Goal: Task Accomplishment & Management: Manage account settings

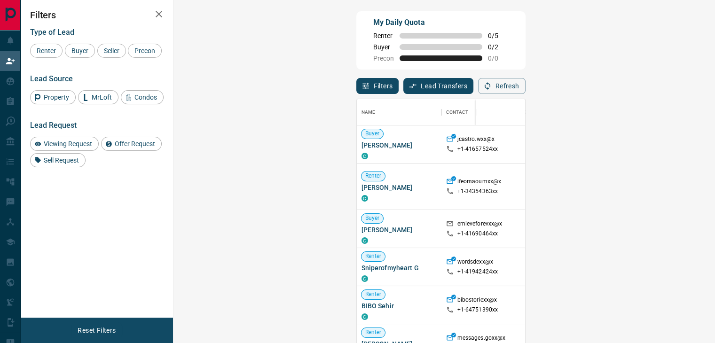
scroll to position [252, 514]
click at [525, 82] on button "Refresh" at bounding box center [501, 86] width 47 height 16
click at [55, 143] on span "Viewing Request" at bounding box center [67, 144] width 55 height 8
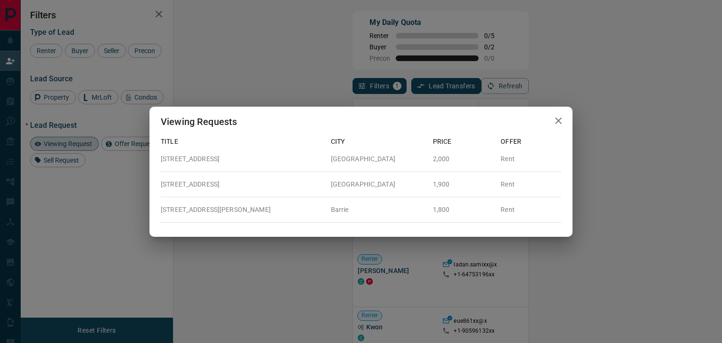
click at [559, 121] on icon "button" at bounding box center [558, 120] width 11 height 11
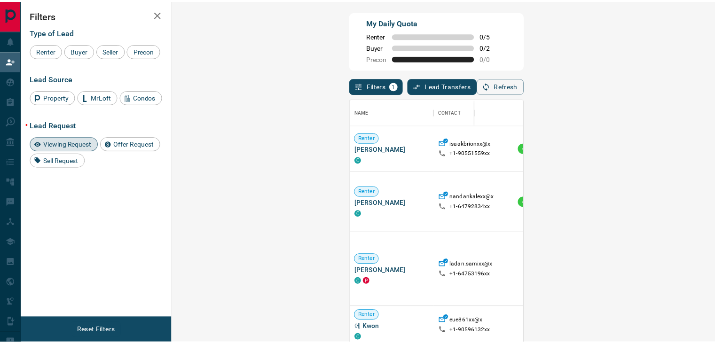
scroll to position [8, 8]
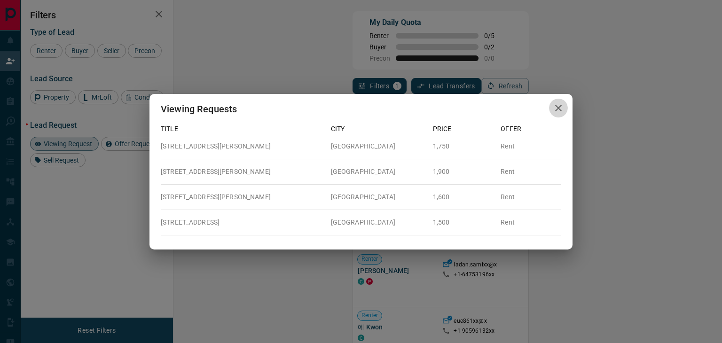
click at [553, 110] on icon "button" at bounding box center [558, 107] width 11 height 11
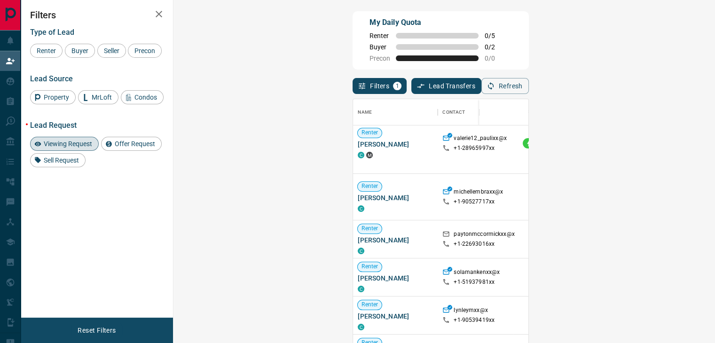
scroll to position [235, 0]
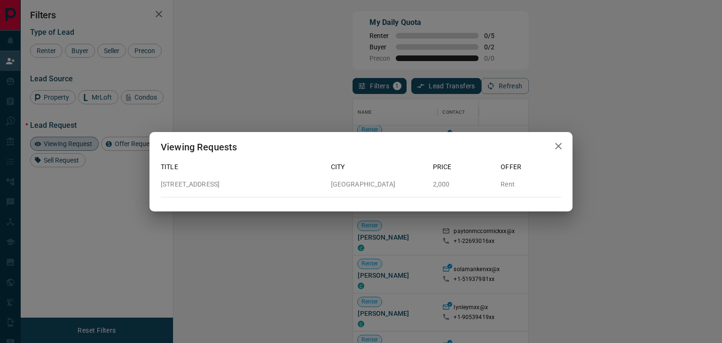
click at [557, 146] on icon "button" at bounding box center [558, 146] width 7 height 7
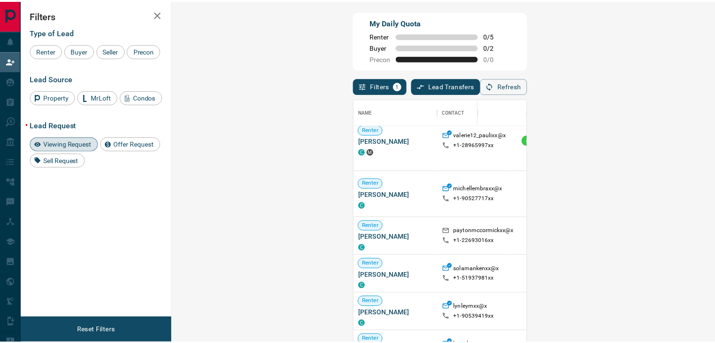
scroll to position [8, 8]
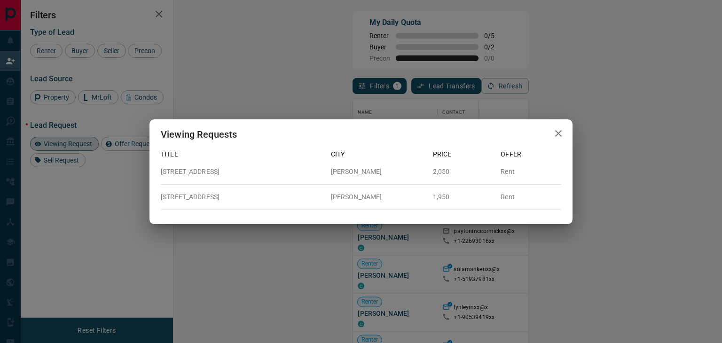
click at [560, 133] on icon "button" at bounding box center [558, 133] width 11 height 11
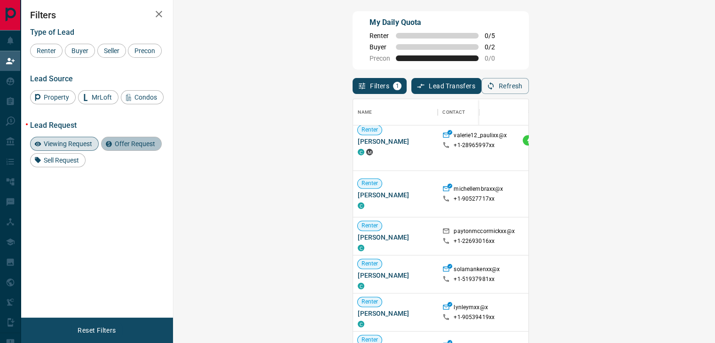
click at [130, 144] on span "Offer Request" at bounding box center [134, 144] width 47 height 8
click at [76, 143] on span "Viewing Request" at bounding box center [67, 144] width 55 height 8
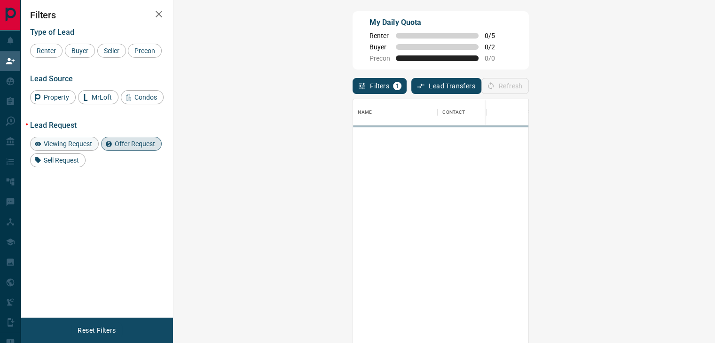
scroll to position [0, 0]
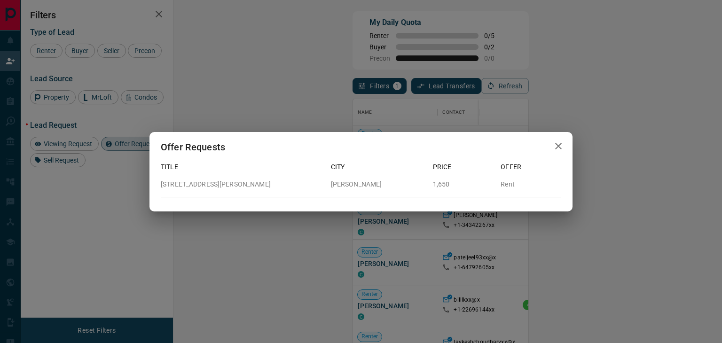
click at [557, 143] on icon "button" at bounding box center [558, 146] width 11 height 11
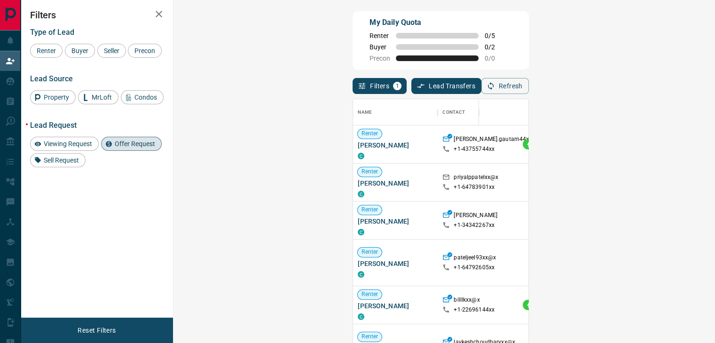
scroll to position [8, 8]
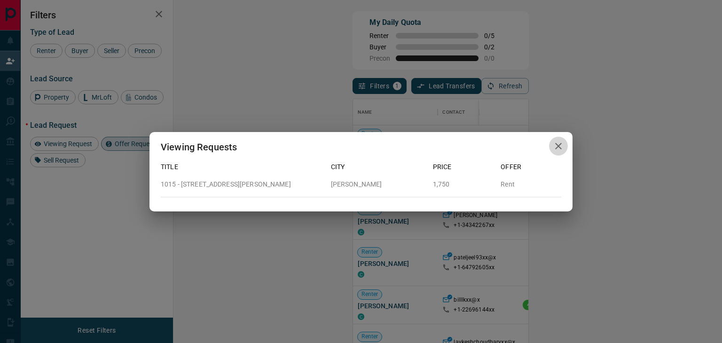
click at [557, 147] on icon "button" at bounding box center [558, 146] width 7 height 7
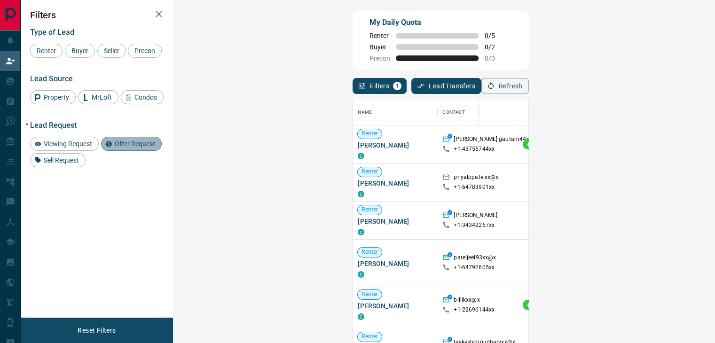
click at [135, 143] on span "Offer Request" at bounding box center [134, 144] width 47 height 8
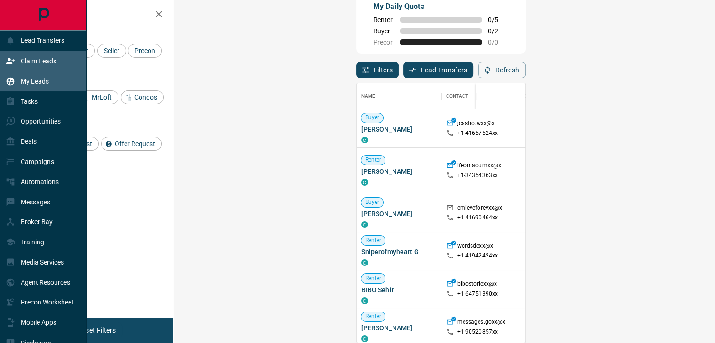
click at [33, 85] on p "My Leads" at bounding box center [35, 82] width 28 height 8
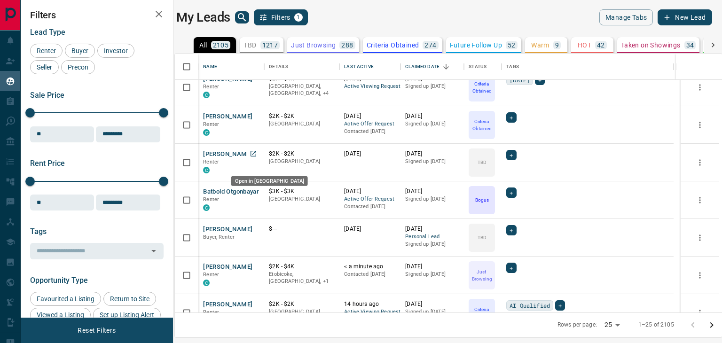
scroll to position [235, 0]
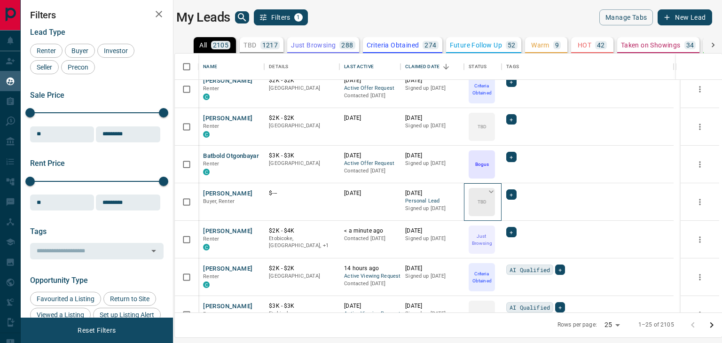
click at [492, 190] on icon at bounding box center [490, 191] width 9 height 9
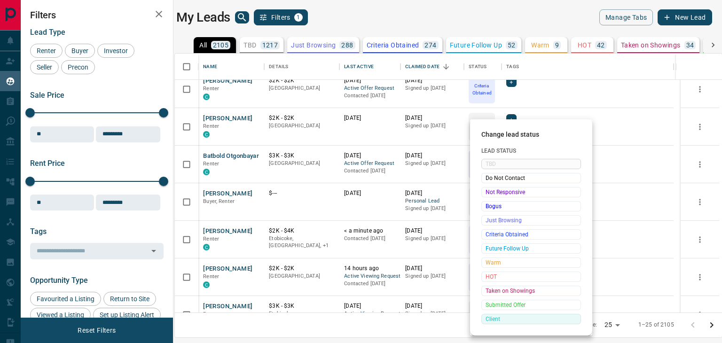
click at [496, 316] on span "Client" at bounding box center [530, 318] width 91 height 9
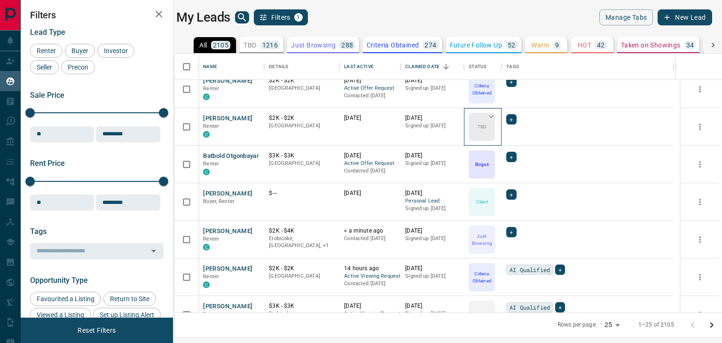
click at [492, 115] on icon at bounding box center [490, 116] width 9 height 9
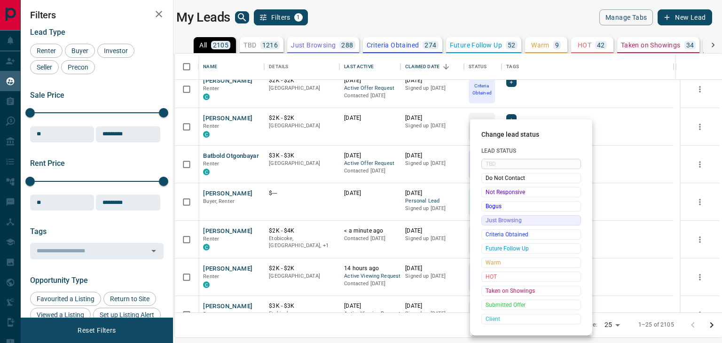
click at [507, 223] on span "Just Browsing" at bounding box center [530, 220] width 91 height 9
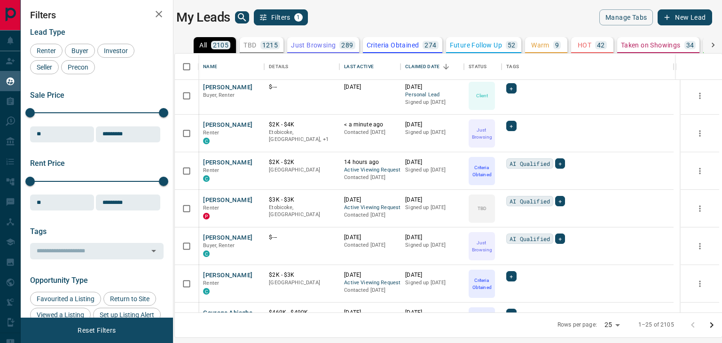
scroll to position [376, 0]
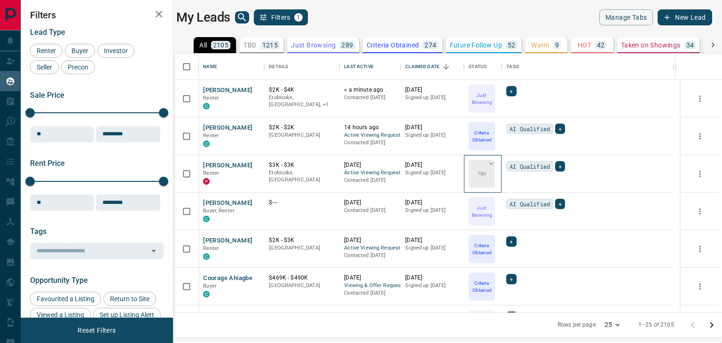
click at [492, 164] on icon at bounding box center [491, 163] width 5 height 3
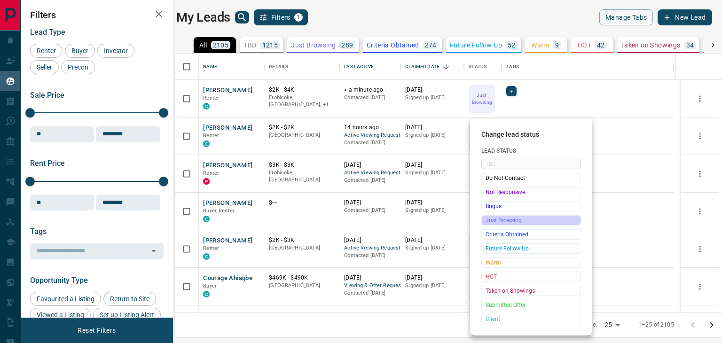
drag, startPoint x: 499, startPoint y: 223, endPoint x: 442, endPoint y: 211, distance: 58.6
click at [500, 224] on span "Just Browsing" at bounding box center [530, 220] width 91 height 9
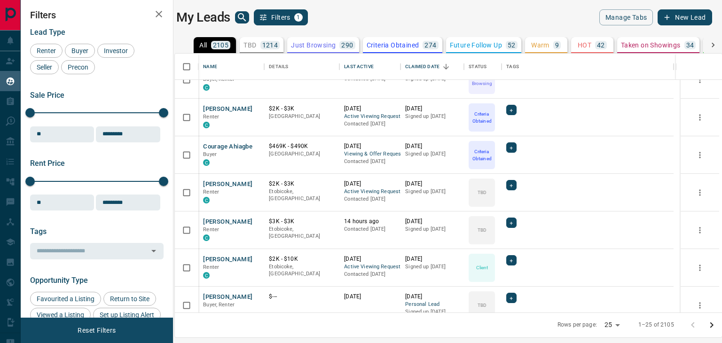
scroll to position [517, 0]
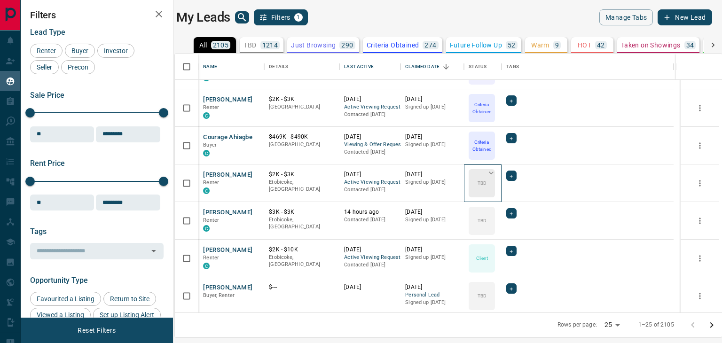
click at [491, 172] on icon at bounding box center [491, 173] width 5 height 3
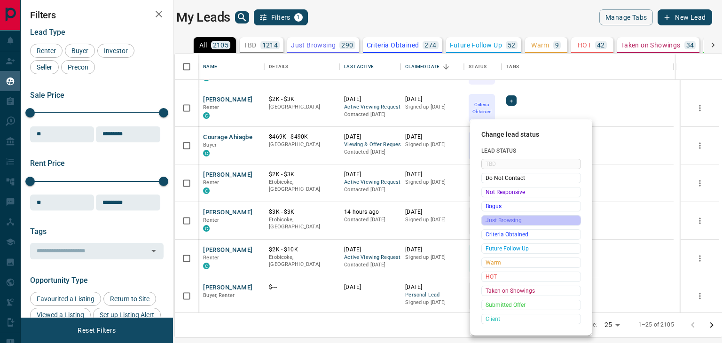
click at [498, 220] on span "Just Browsing" at bounding box center [530, 220] width 91 height 9
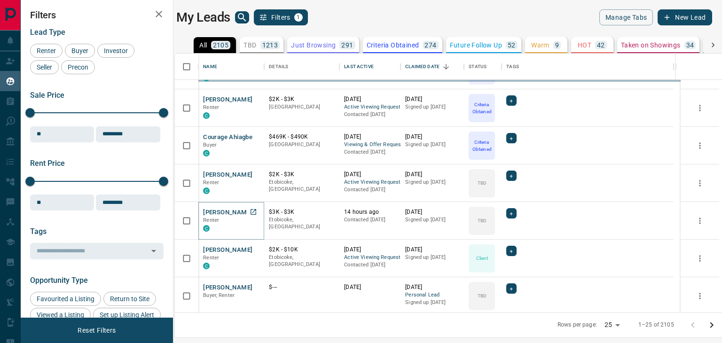
click at [237, 213] on button "Paige Millington" at bounding box center [227, 212] width 49 height 9
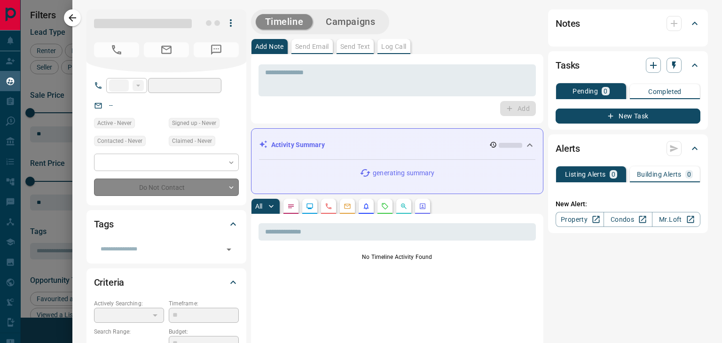
type input "**"
type input "**********"
type input "**"
type input "*******"
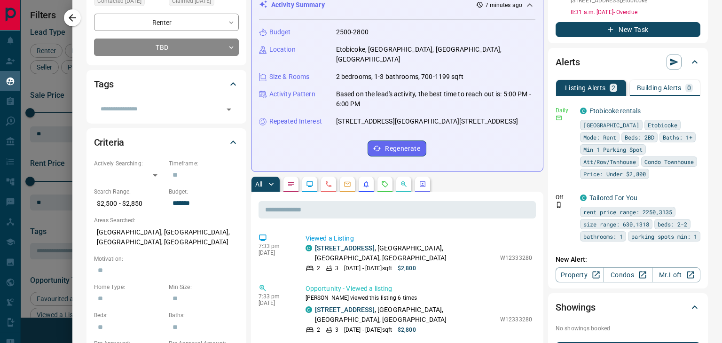
scroll to position [141, 0]
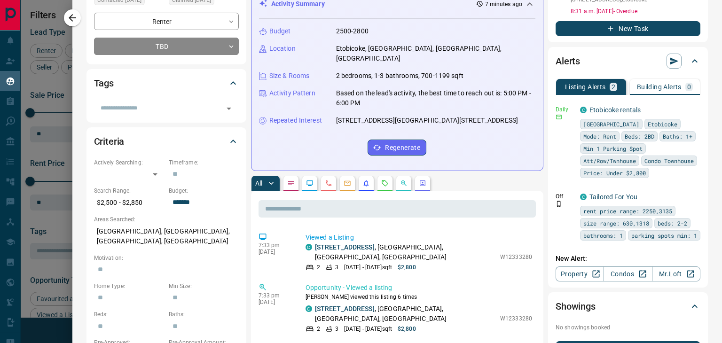
click at [385, 180] on icon "Requests" at bounding box center [385, 184] width 8 height 8
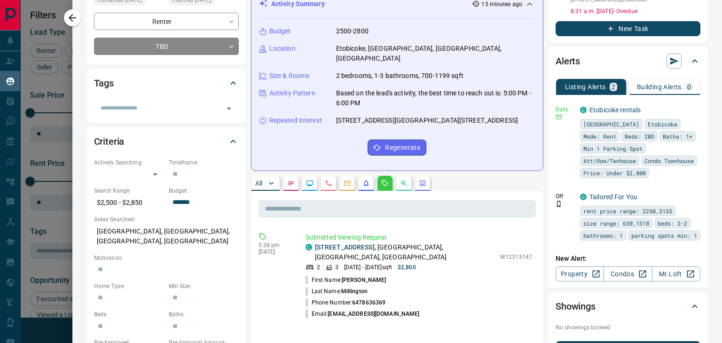
scroll to position [0, 0]
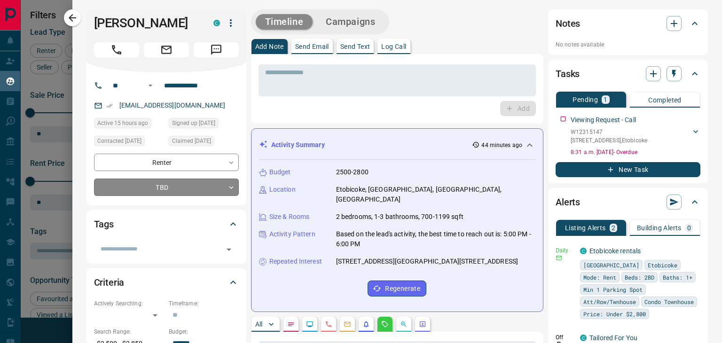
click at [177, 190] on body "Lead Transfers Claim Leads My Leads Tasks Opportunities Deals Campaigns Automat…" at bounding box center [361, 165] width 722 height 331
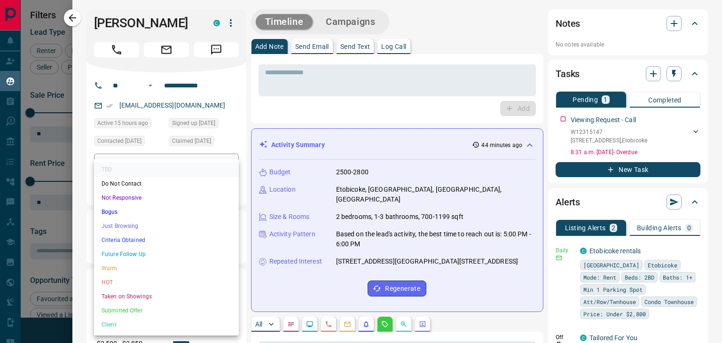
click at [142, 246] on li "Criteria Obtained" at bounding box center [166, 240] width 145 height 14
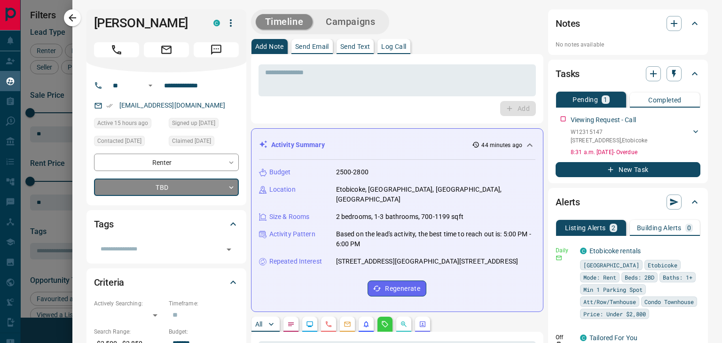
type input "*"
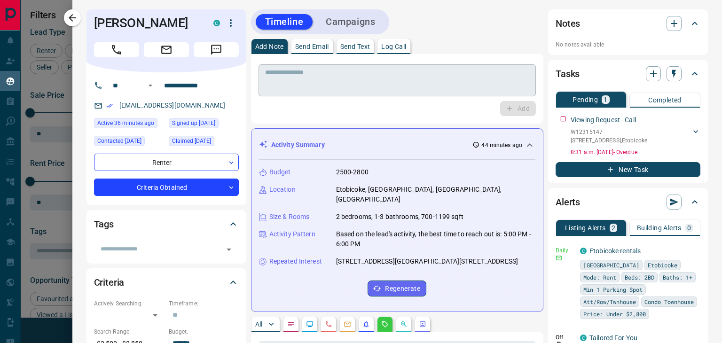
click at [423, 69] on textarea at bounding box center [397, 81] width 264 height 24
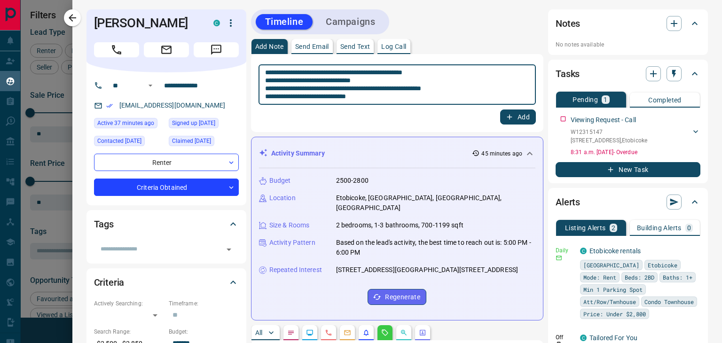
type textarea "**********"
click at [509, 117] on button "Add" at bounding box center [518, 116] width 36 height 15
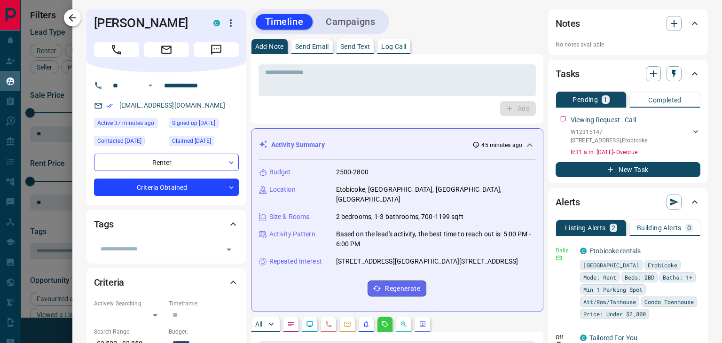
click at [69, 21] on icon "button" at bounding box center [72, 17] width 11 height 11
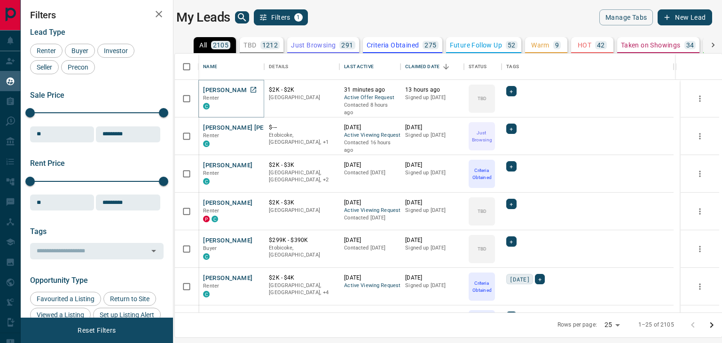
click at [220, 89] on button "Xi Wei" at bounding box center [227, 90] width 49 height 9
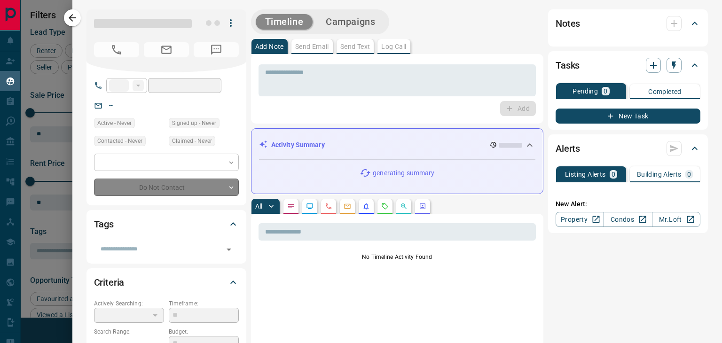
type input "**"
type input "**********"
type input "**"
